Goal: Information Seeking & Learning: Check status

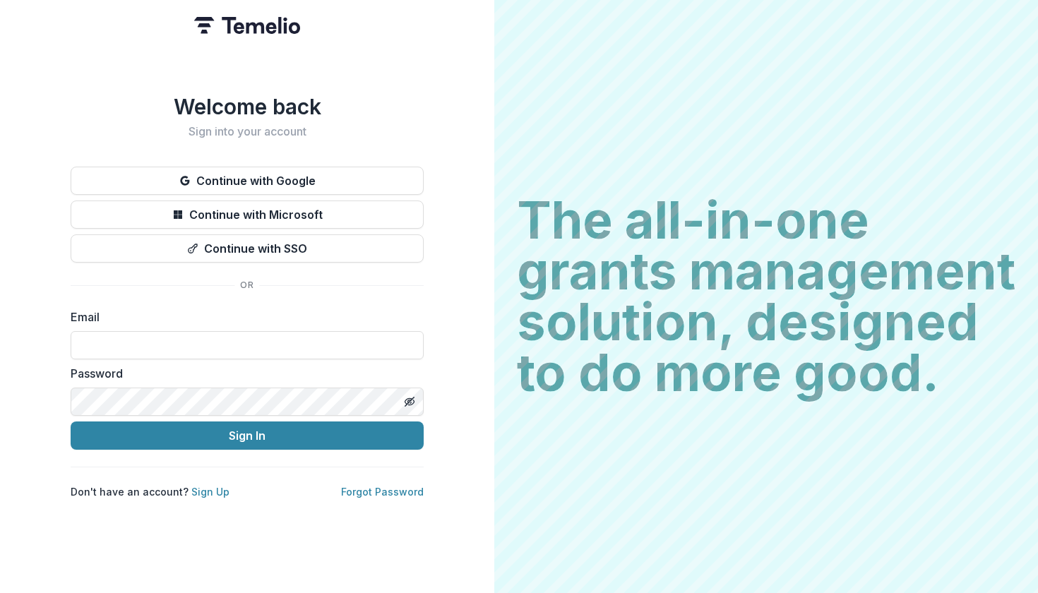
click at [332, 195] on button "Continue with Google" at bounding box center [247, 181] width 353 height 28
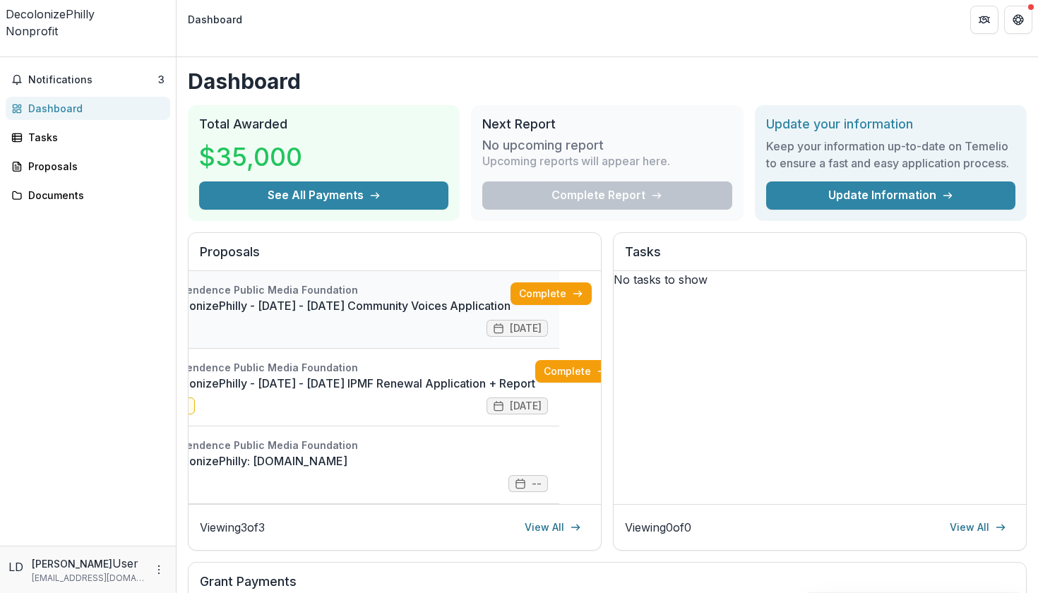
scroll to position [0, 41]
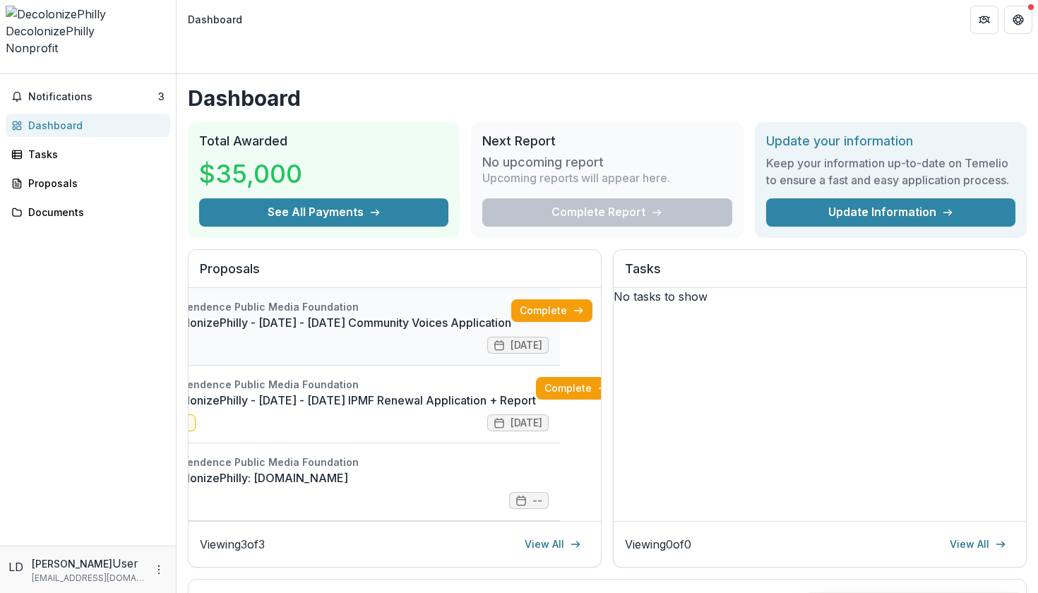
click at [451, 314] on link "DecolonizePhilly - [DATE] - [DATE] Community Voices Application" at bounding box center [335, 322] width 352 height 17
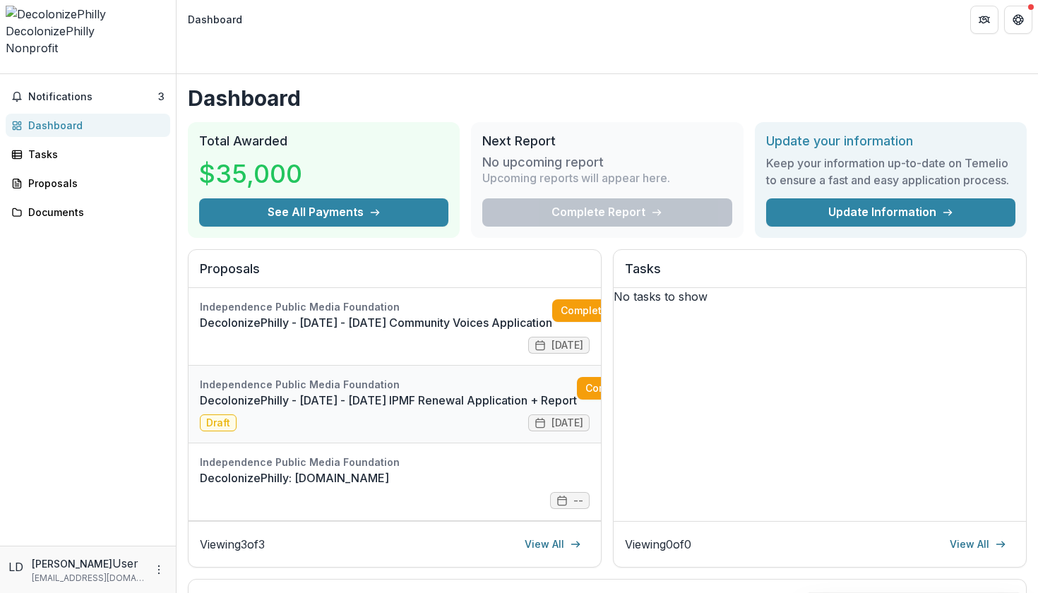
scroll to position [11, 0]
click at [389, 470] on link "DecolonizePhilly: [DOMAIN_NAME]" at bounding box center [395, 478] width 390 height 17
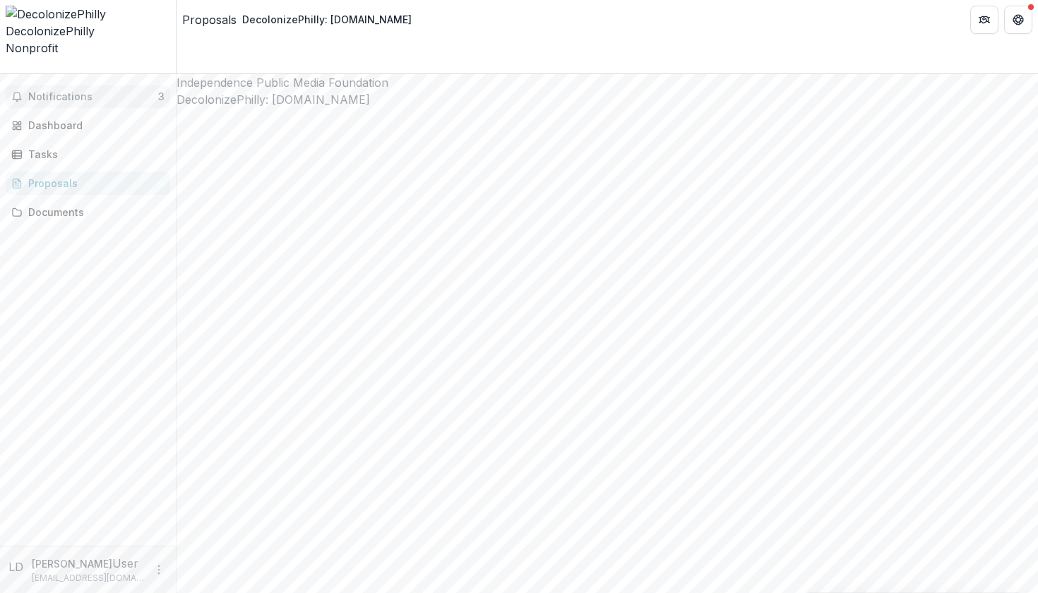
click at [71, 91] on span "Notifications" at bounding box center [93, 97] width 130 height 12
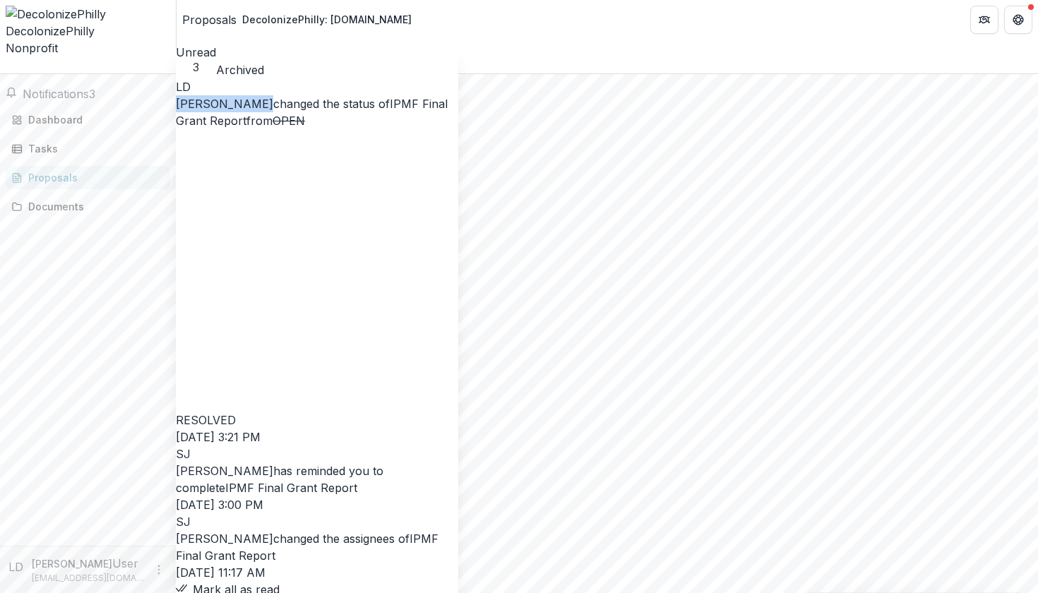
click at [255, 81] on div "LD [PERSON_NAME] changed the status of IPMF Final Grant Report from OPEN RESOLV…" at bounding box center [317, 338] width 283 height 520
drag, startPoint x: 267, startPoint y: 68, endPoint x: 150, endPoint y: 68, distance: 116.5
click at [150, 74] on div "Notifications 3 Unread 3 Archived LD [PERSON_NAME] changed the status of IPMF F…" at bounding box center [88, 310] width 176 height 472
click at [117, 112] on div "Dashboard" at bounding box center [93, 119] width 131 height 15
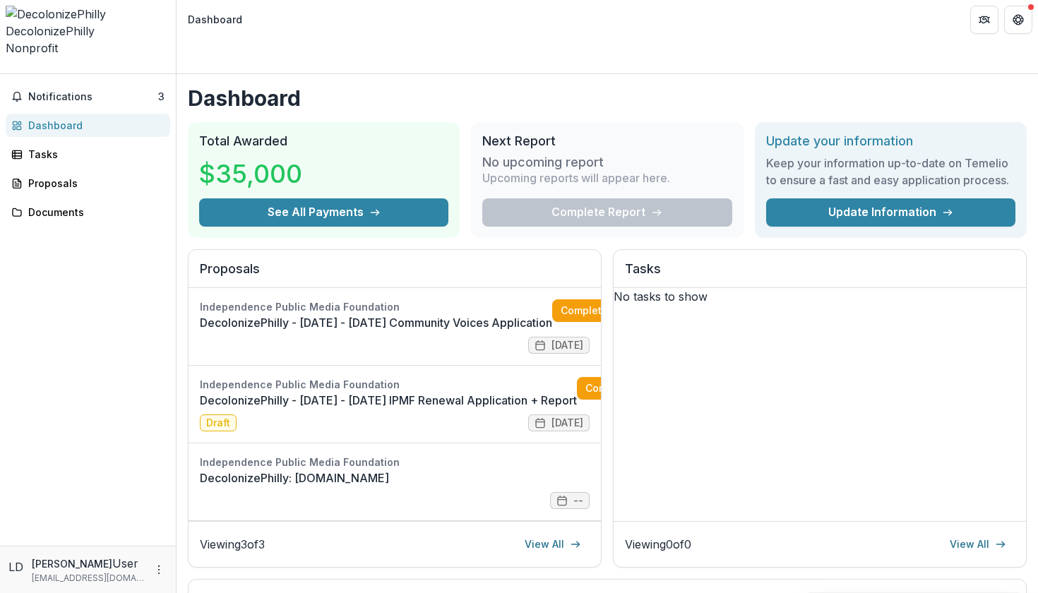
drag, startPoint x: 967, startPoint y: 34, endPoint x: 941, endPoint y: 30, distance: 26.4
click at [941, 30] on header "Dashboard" at bounding box center [608, 19] width 862 height 39
drag, startPoint x: 941, startPoint y: 30, endPoint x: 881, endPoint y: 16, distance: 61.7
click at [881, 16] on header "Dashboard" at bounding box center [608, 19] width 862 height 39
click at [1021, 16] on icon "Get Help" at bounding box center [1021, 16] width 3 height 3
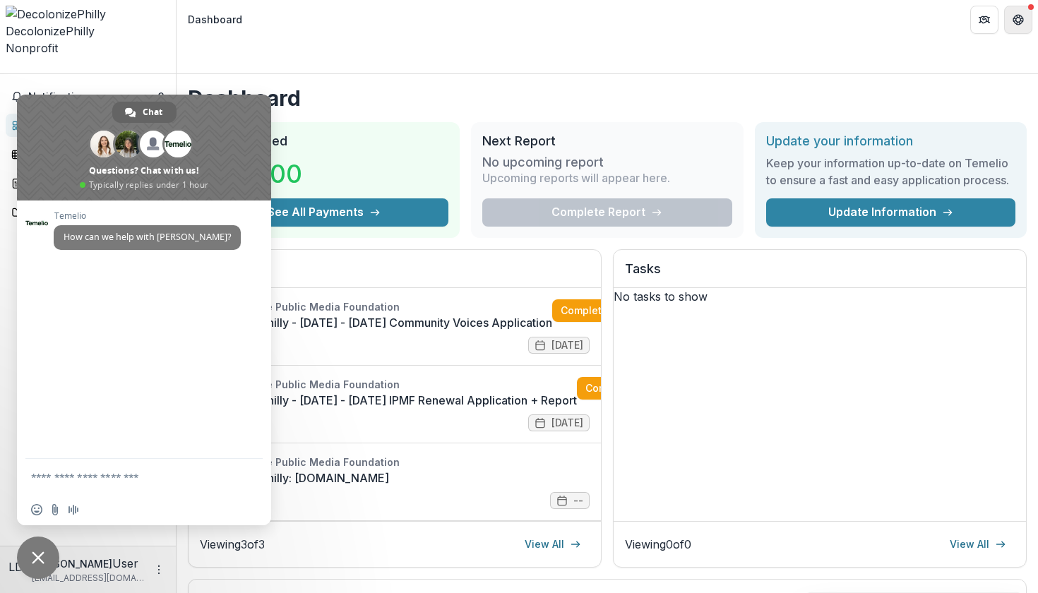
click at [1021, 16] on icon "Get Help" at bounding box center [1021, 16] width 3 height 3
